Goal: Task Accomplishment & Management: Manage account settings

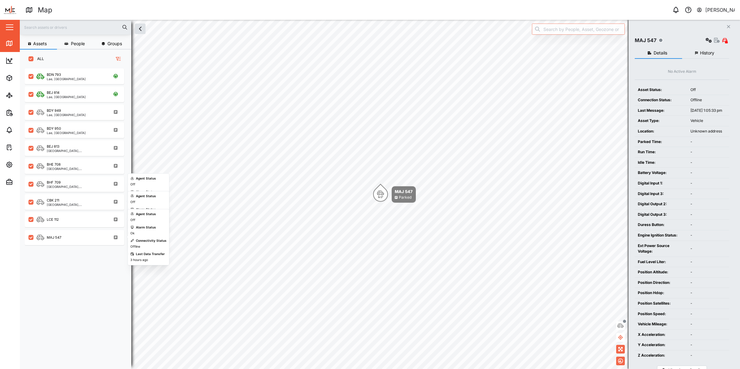
scroll to position [292, 96]
click at [45, 217] on div "LCE 112" at bounding box center [48, 219] width 22 height 6
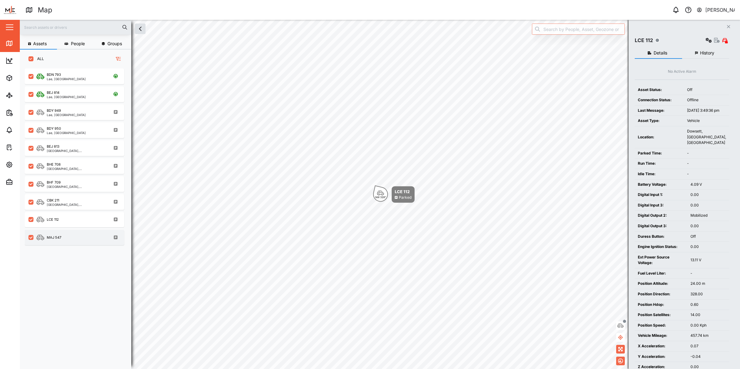
drag, startPoint x: 45, startPoint y: 217, endPoint x: 57, endPoint y: 233, distance: 19.9
click at [57, 234] on div "MAJ 547" at bounding box center [79, 238] width 84 height 8
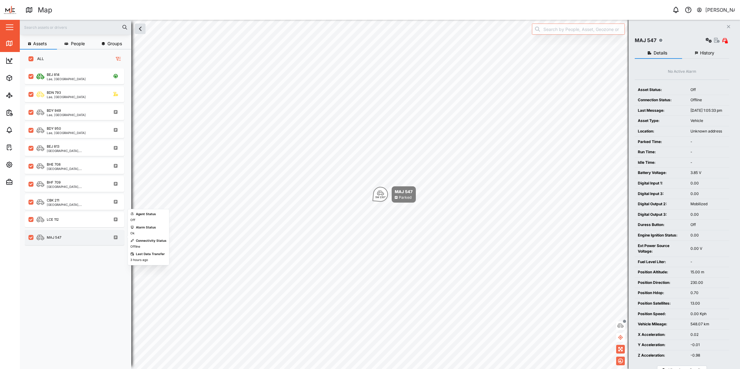
click at [56, 235] on div "MAJ 547" at bounding box center [54, 237] width 15 height 5
click at [8, 163] on icon "button" at bounding box center [9, 164] width 7 height 7
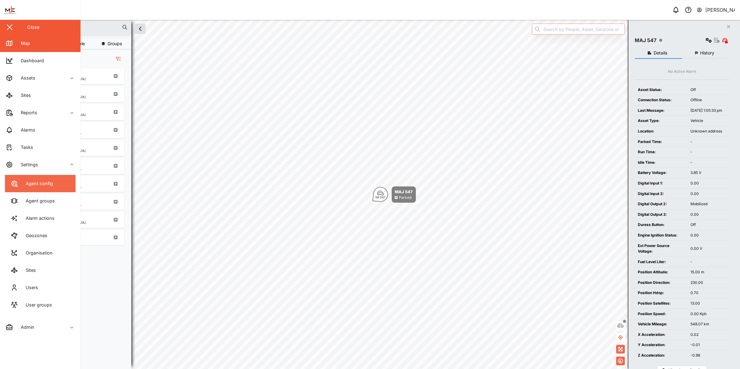
click at [56, 187] on link "Agent config" at bounding box center [40, 183] width 71 height 17
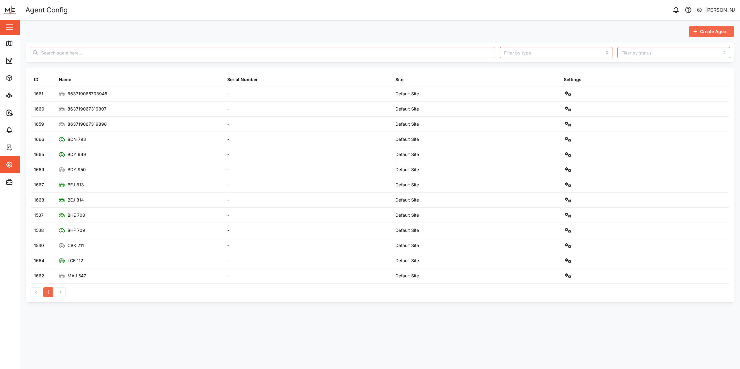
click at [14, 31] on button "button" at bounding box center [9, 27] width 11 height 11
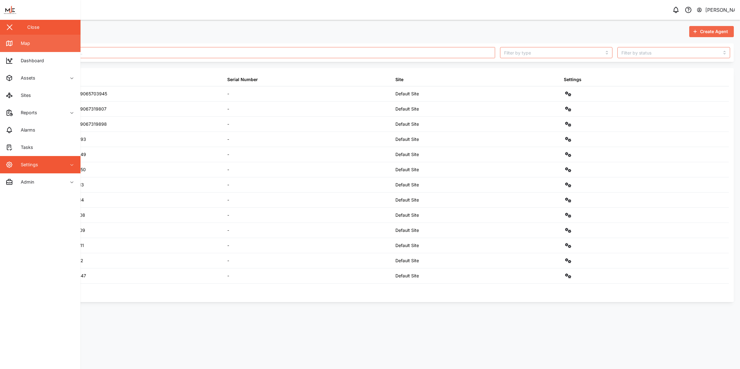
click at [31, 47] on link "Map" at bounding box center [40, 43] width 81 height 17
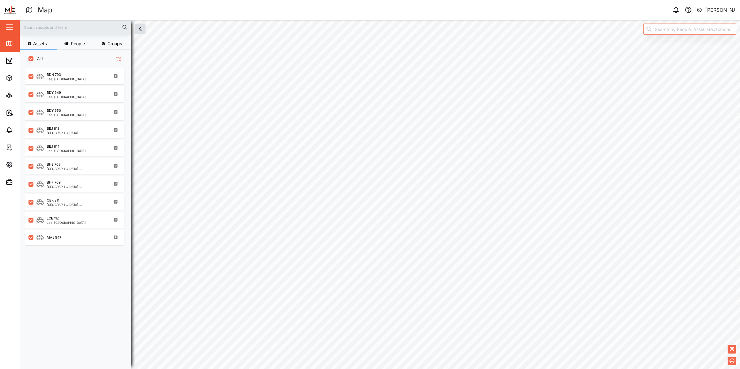
scroll to position [6, 6]
click at [662, 33] on input "search" at bounding box center [689, 29] width 93 height 11
click at [59, 236] on div "MAJ 547" at bounding box center [54, 237] width 15 height 5
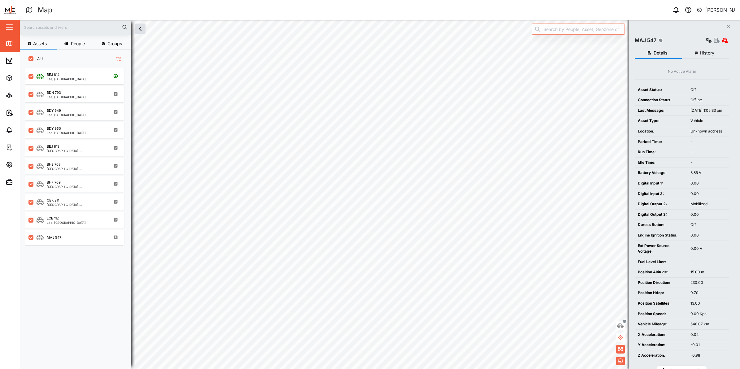
scroll to position [292, 96]
click at [725, 29] on button "Close" at bounding box center [728, 26] width 9 height 9
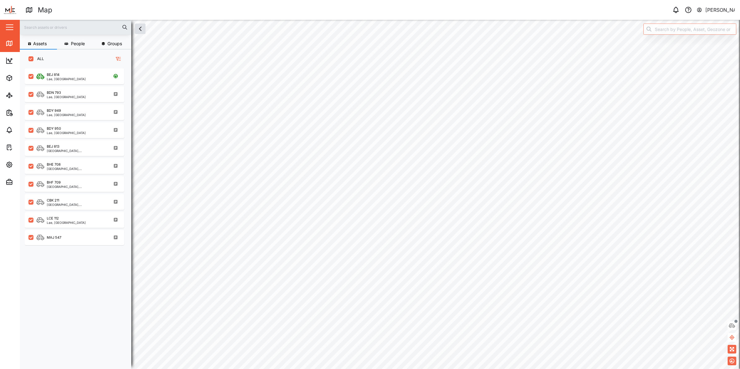
click at [713, 11] on div "[PERSON_NAME]" at bounding box center [720, 10] width 30 height 8
click at [694, 35] on link "Sign Out" at bounding box center [696, 40] width 74 height 14
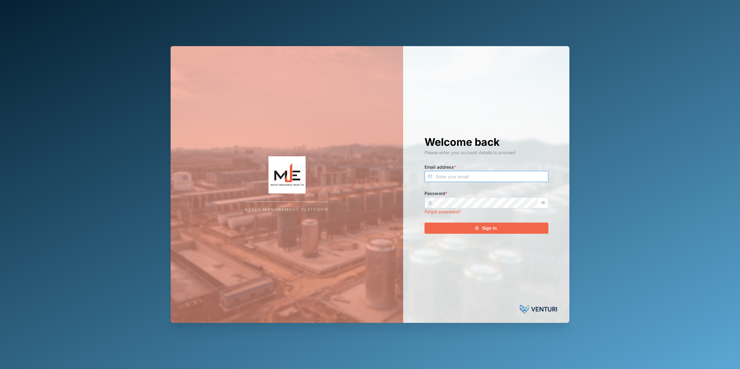
type input "nellie.mekere@venturi.io"
click at [500, 225] on div "Sign In" at bounding box center [486, 228] width 114 height 11
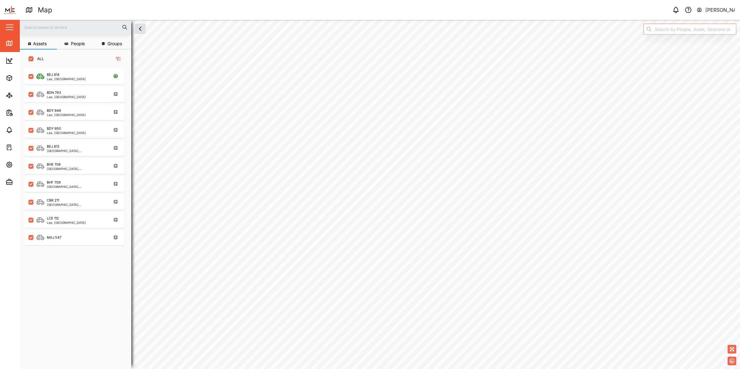
scroll to position [292, 96]
click at [57, 236] on div "MAJ 547" at bounding box center [54, 237] width 15 height 5
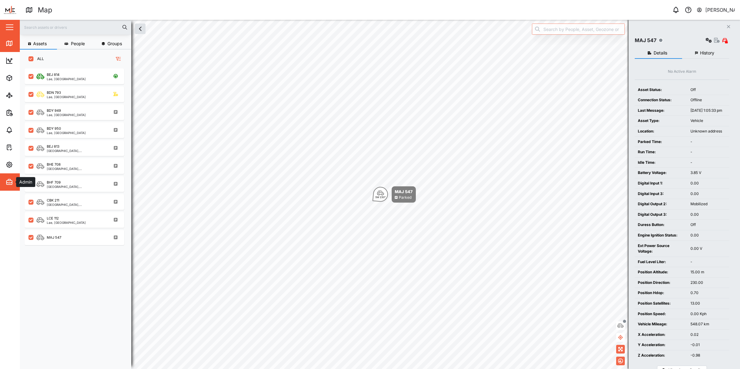
click at [9, 181] on icon "button" at bounding box center [9, 181] width 7 height 7
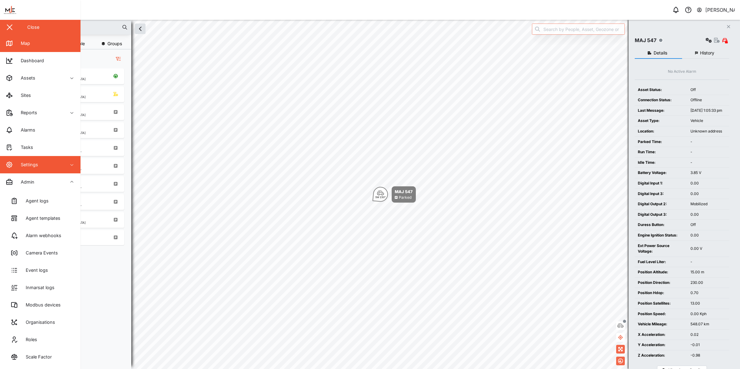
click at [59, 163] on div "Settings" at bounding box center [34, 164] width 56 height 7
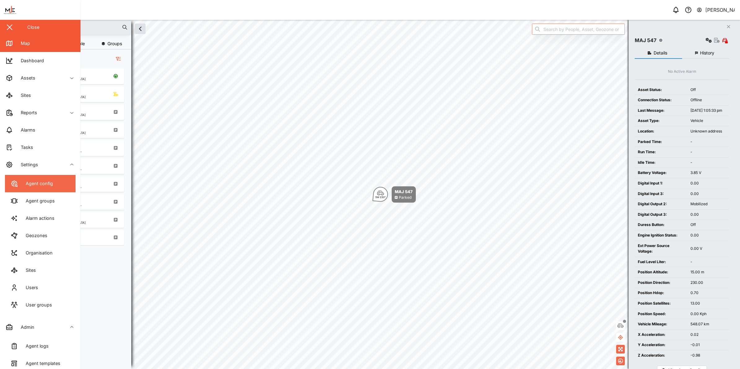
click at [58, 179] on link "Agent config" at bounding box center [40, 183] width 71 height 17
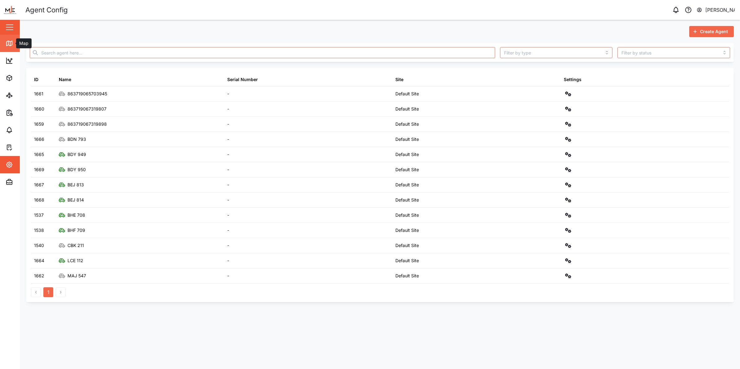
click at [11, 40] on icon at bounding box center [9, 43] width 7 height 7
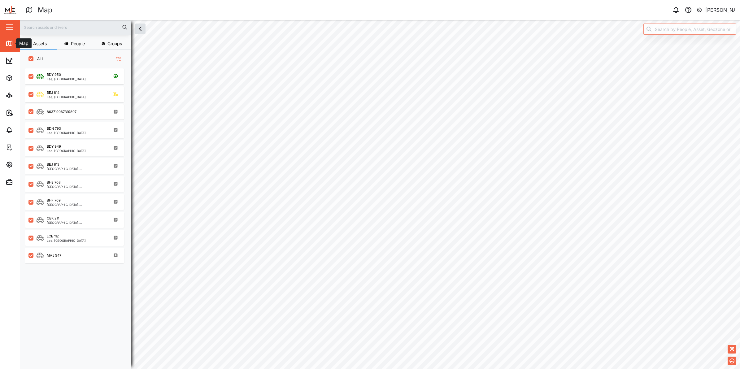
checkbox input "true"
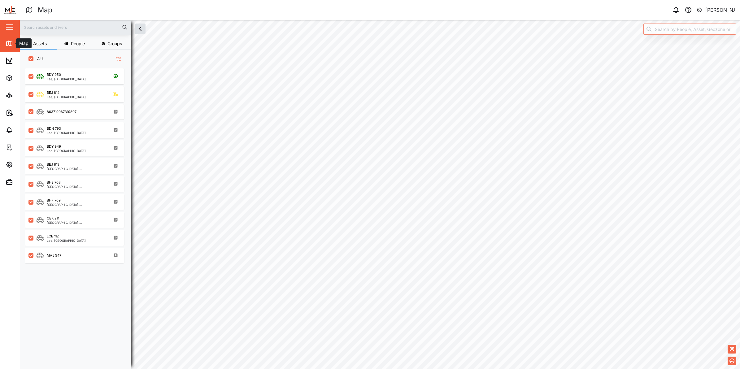
checkbox input "true"
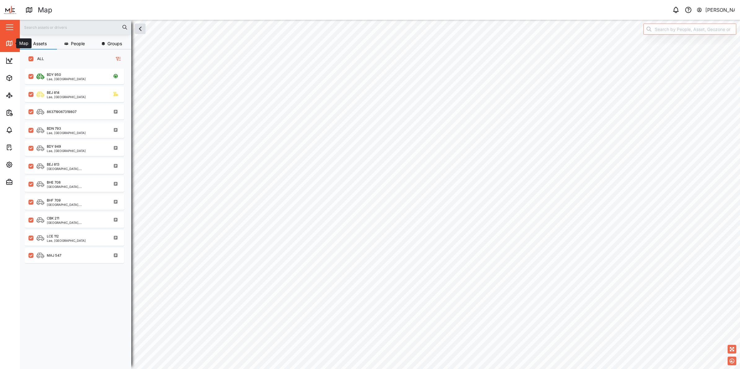
checkbox input "true"
click at [708, 30] on input "search" at bounding box center [689, 29] width 93 height 11
paste input "863719067319807"
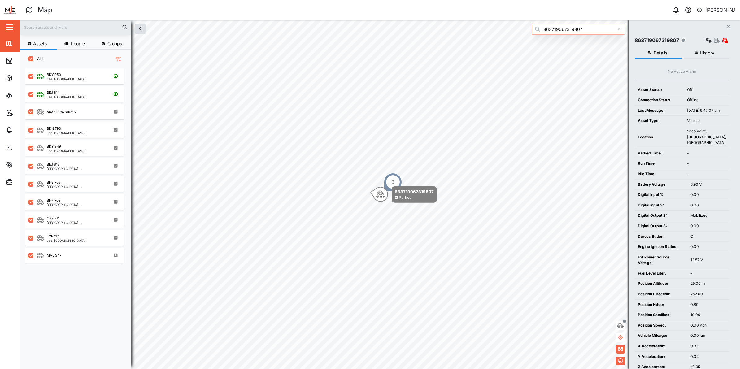
type input "863719067319807"
click at [8, 159] on span "Settings" at bounding box center [34, 164] width 56 height 17
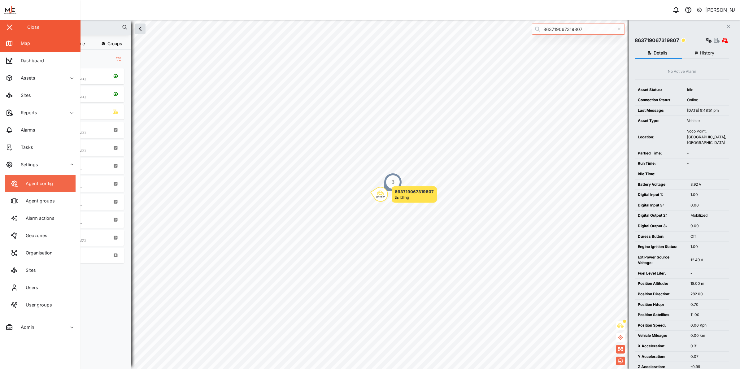
click at [41, 180] on div "Agent config" at bounding box center [32, 183] width 42 height 7
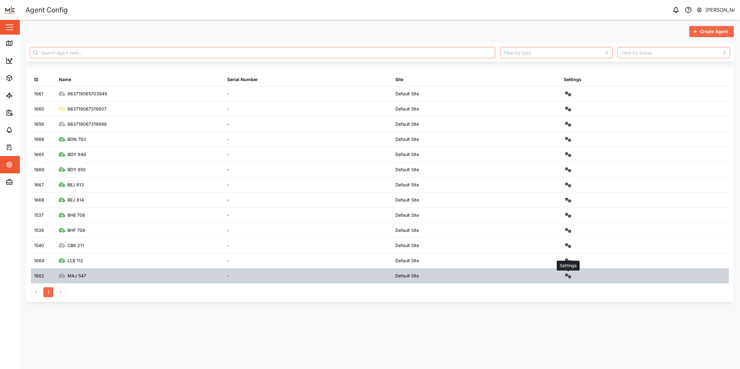
click at [566, 277] on icon "button" at bounding box center [568, 275] width 6 height 5
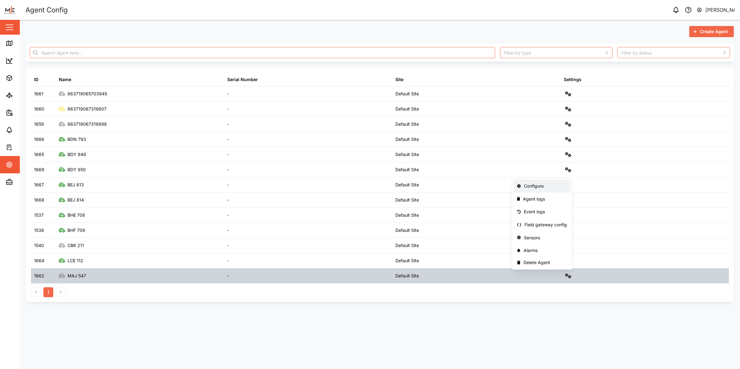
click at [554, 186] on div "Configure" at bounding box center [545, 186] width 43 height 7
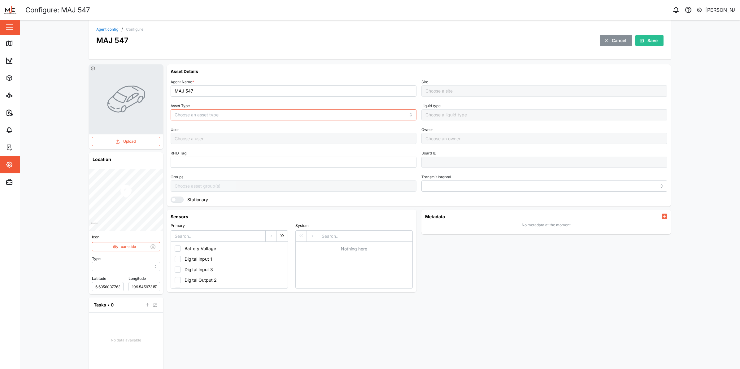
type input "MANUAL"
type input "VEHICLE"
type input "5 minutes"
type input "Default Site"
click at [269, 91] on input "MAJ 547" at bounding box center [294, 90] width 246 height 11
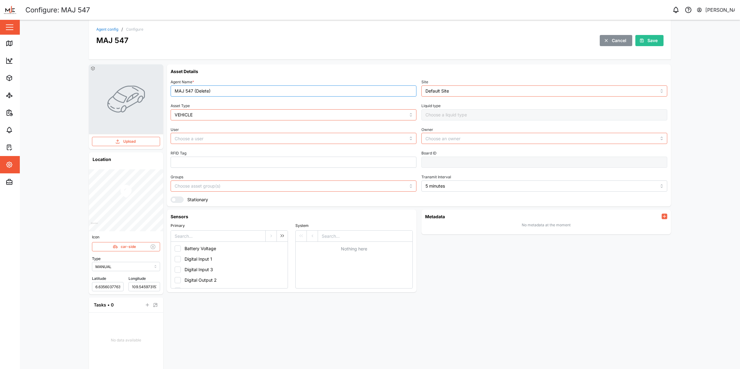
type input "MAJ 547 (Delete)"
click at [647, 41] on span "Save" at bounding box center [652, 40] width 10 height 11
click at [109, 28] on link "Agent config" at bounding box center [107, 30] width 22 height 4
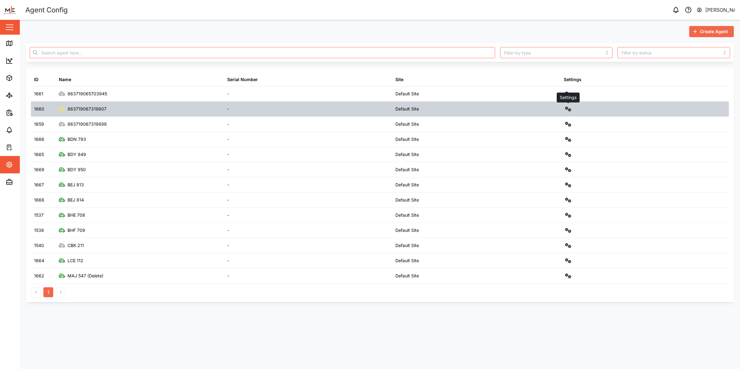
click at [568, 109] on icon "button" at bounding box center [568, 109] width 6 height 5
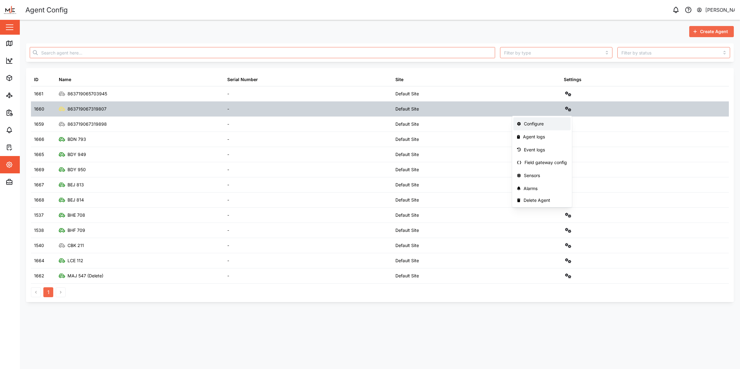
click at [560, 122] on div "Configure" at bounding box center [545, 123] width 43 height 7
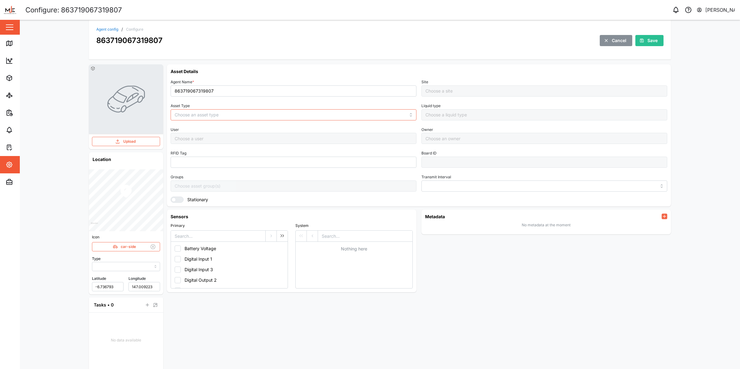
type input "MANUAL"
type input "VEHICLE"
type input "5 minutes"
type input "Default Site"
click at [220, 91] on input "863719067319807" at bounding box center [294, 90] width 246 height 11
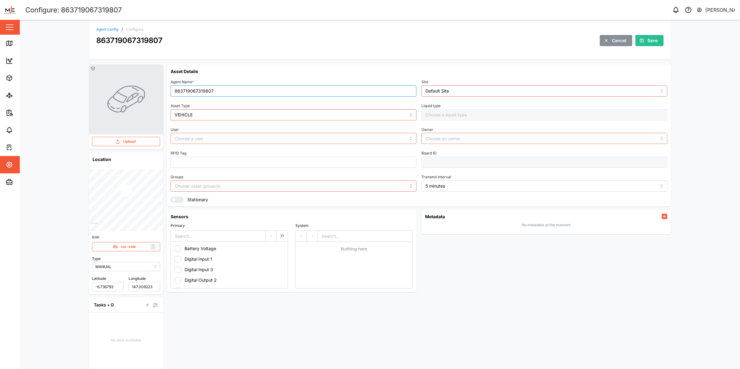
click at [220, 91] on input "863719067319807" at bounding box center [294, 90] width 246 height 11
type input "MAJ 547"
click at [652, 41] on span "Save" at bounding box center [652, 40] width 10 height 11
click at [113, 29] on link "Agent config" at bounding box center [107, 30] width 22 height 4
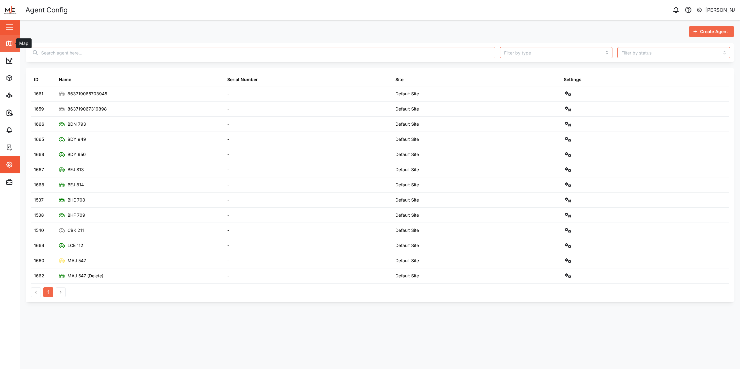
click at [7, 47] on link "Map" at bounding box center [40, 43] width 81 height 17
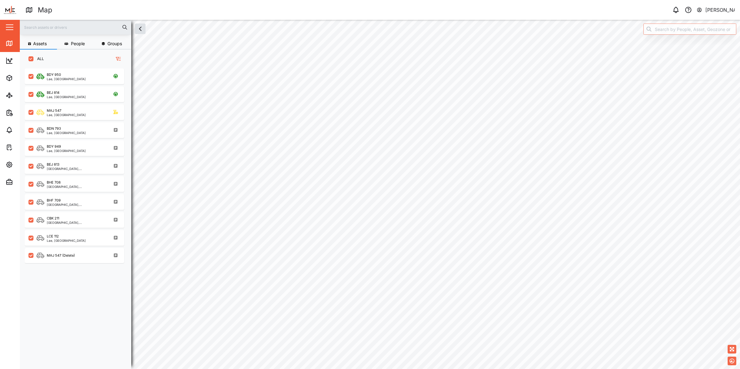
click at [11, 25] on button "button" at bounding box center [9, 27] width 11 height 11
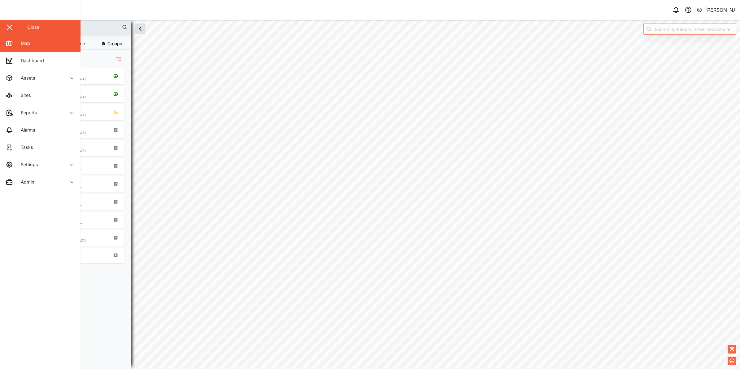
scroll to position [292, 96]
click at [24, 27] on div "Close" at bounding box center [40, 27] width 81 height 15
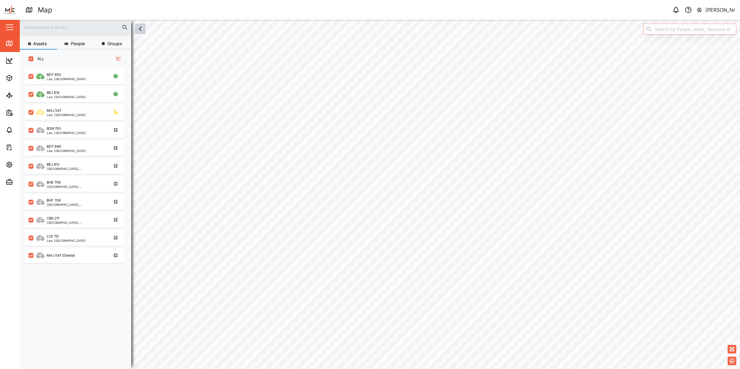
click at [135, 28] on button "button" at bounding box center [140, 29] width 11 height 11
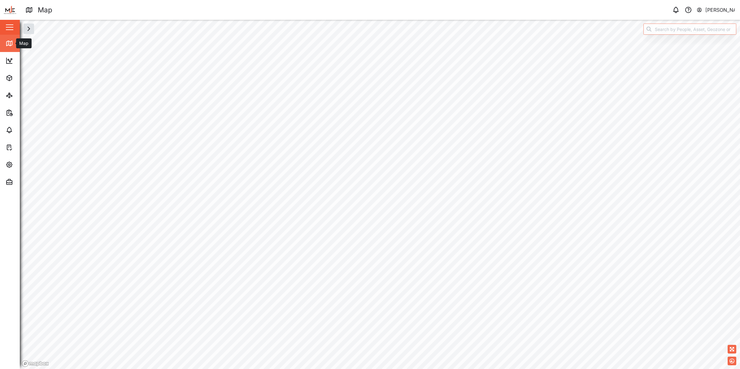
click at [16, 36] on link "Map" at bounding box center [40, 43] width 81 height 17
click at [13, 26] on button "button" at bounding box center [9, 27] width 11 height 11
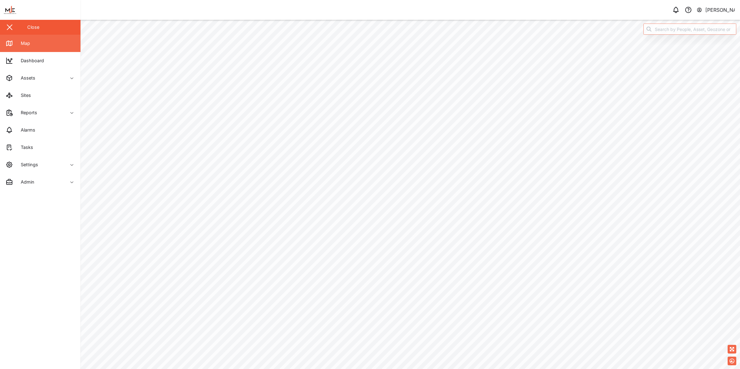
click at [56, 45] on link "Map" at bounding box center [40, 43] width 81 height 17
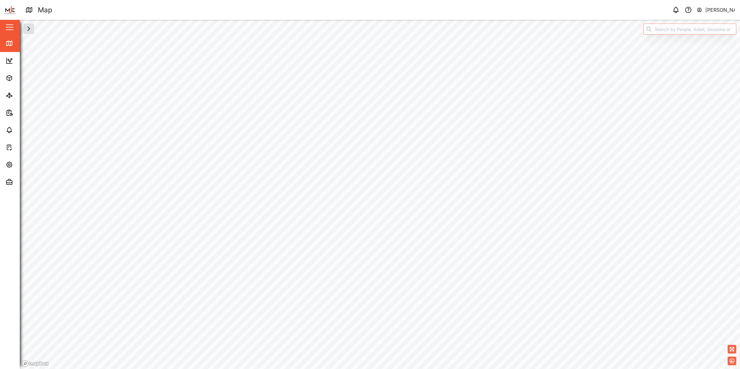
click at [12, 28] on div "button" at bounding box center [9, 27] width 7 height 1
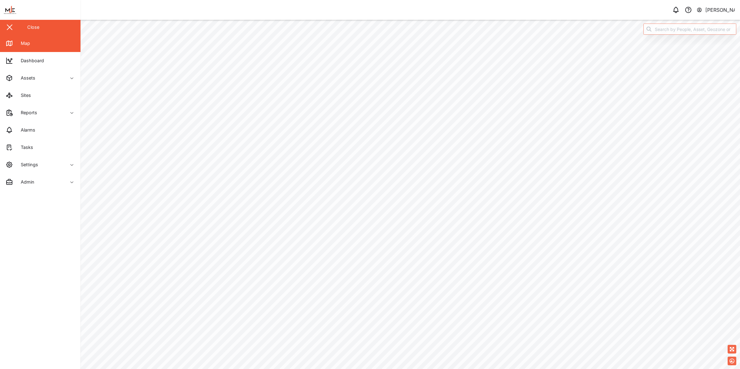
click at [13, 30] on button "button" at bounding box center [9, 27] width 11 height 11
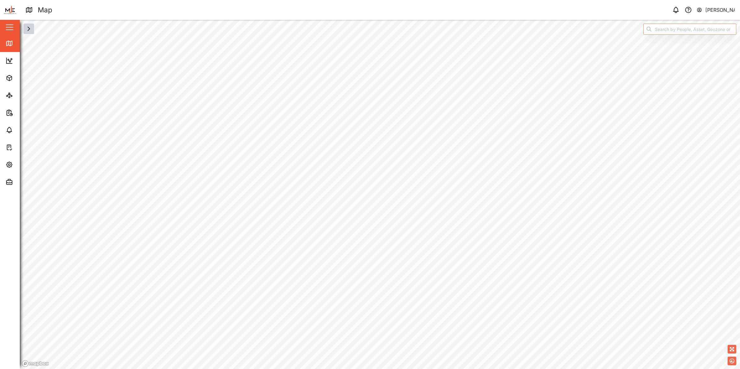
click at [28, 30] on icon "button" at bounding box center [29, 29] width 2 height 4
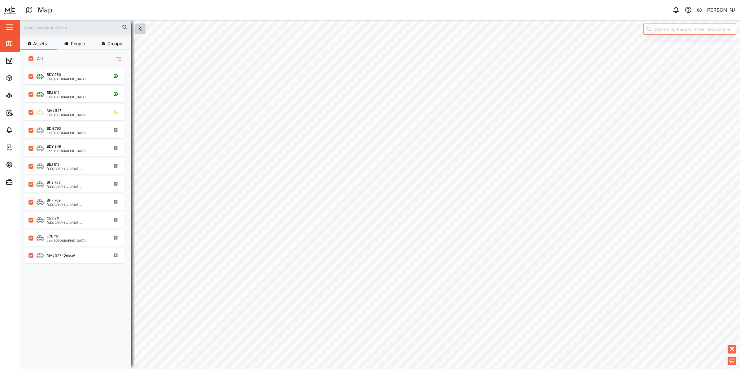
scroll to position [292, 96]
click at [72, 110] on div "MAJ 547" at bounding box center [66, 110] width 39 height 5
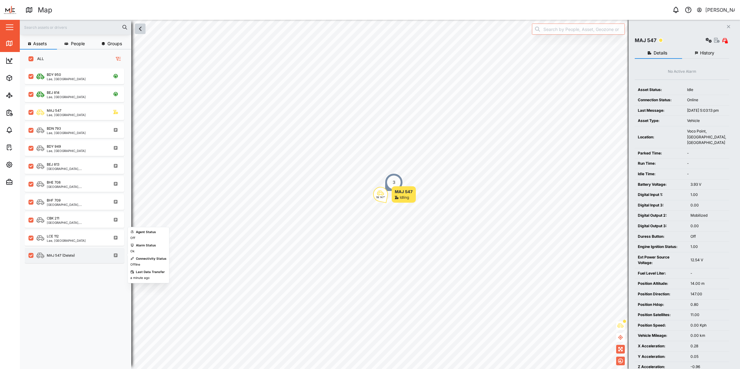
click at [64, 252] on div "MAJ 547 (Delete)" at bounding box center [56, 255] width 38 height 6
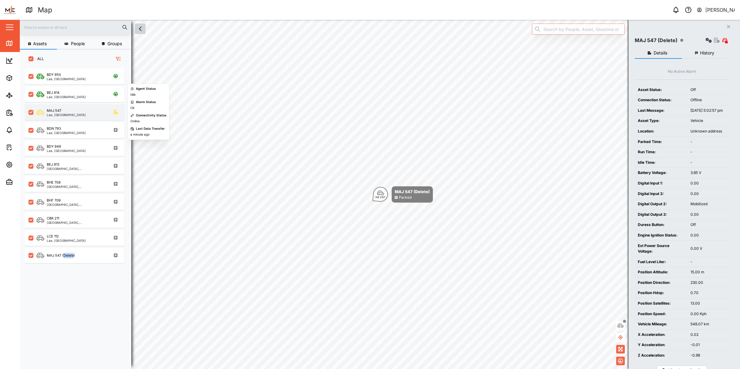
click at [57, 112] on div "MAJ 547" at bounding box center [54, 110] width 15 height 5
